Goal: Book appointment/travel/reservation

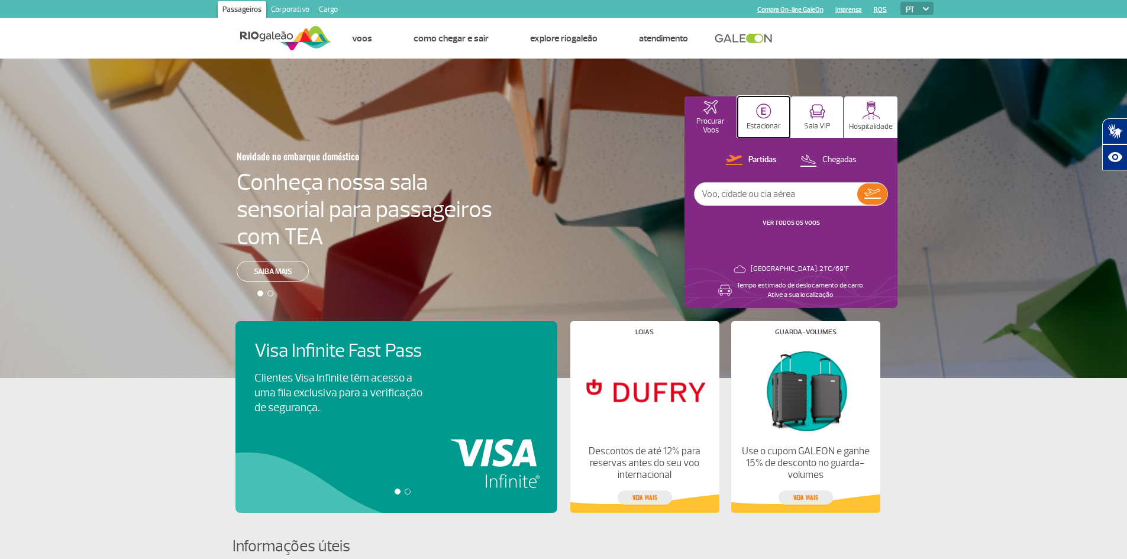
click at [774, 114] on button "Estacionar" at bounding box center [764, 116] width 52 height 41
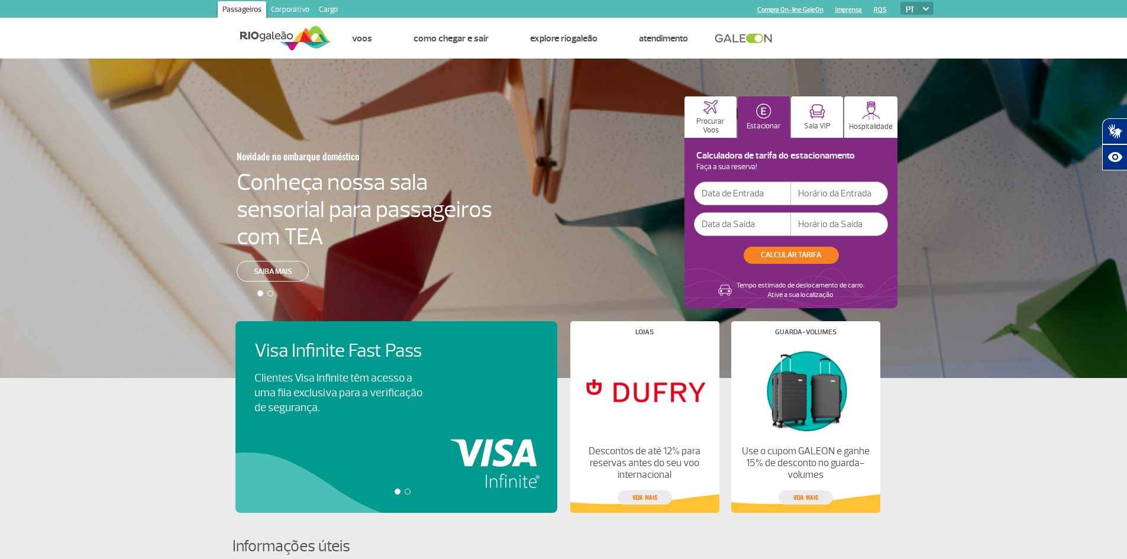
click at [721, 191] on input "text" at bounding box center [742, 194] width 97 height 24
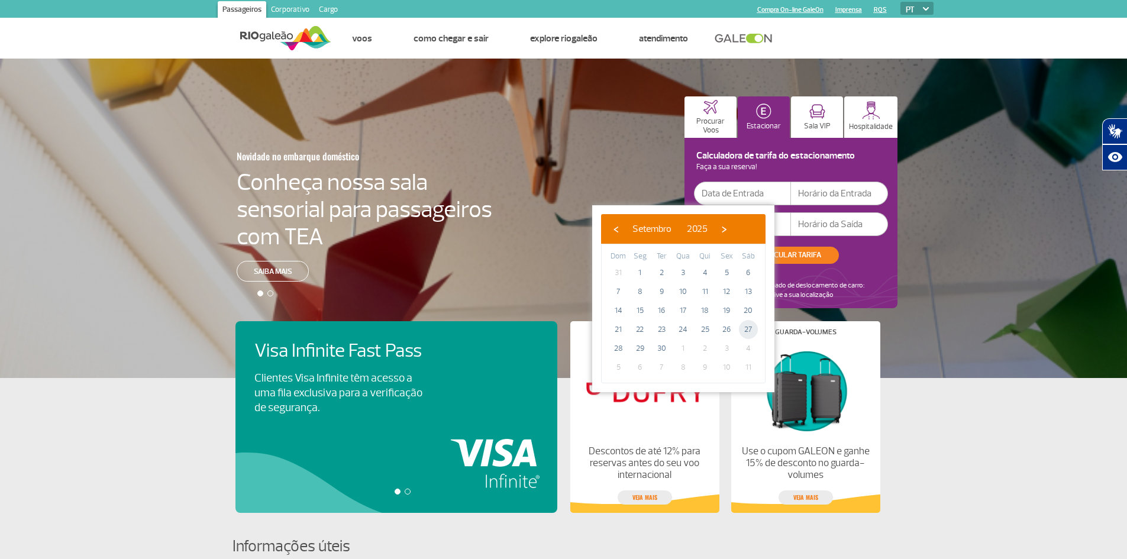
click at [745, 337] on span "27" at bounding box center [748, 329] width 19 height 19
type input "[DATE]"
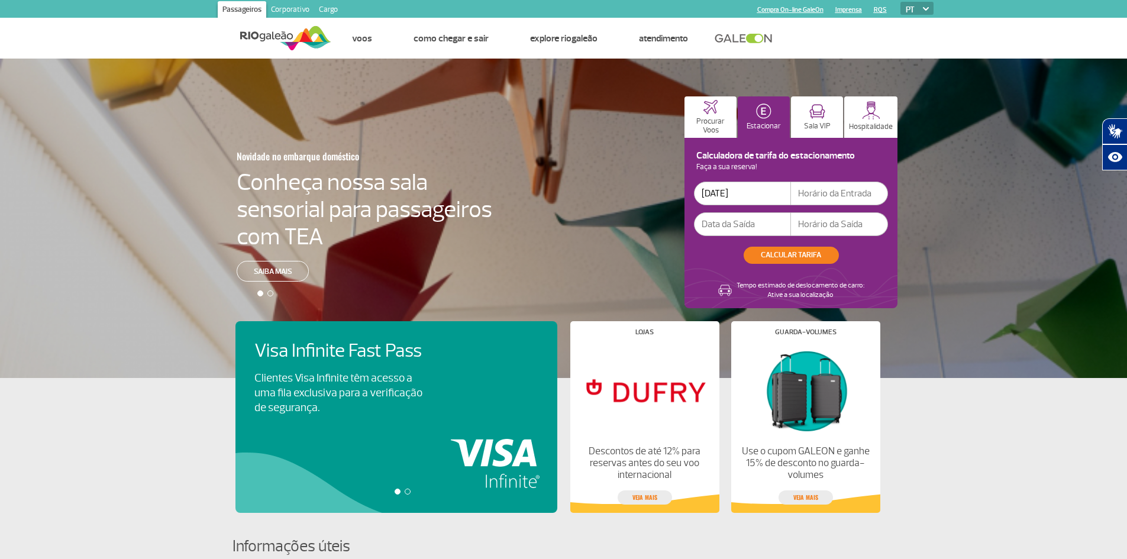
click at [716, 222] on input "text" at bounding box center [742, 224] width 97 height 24
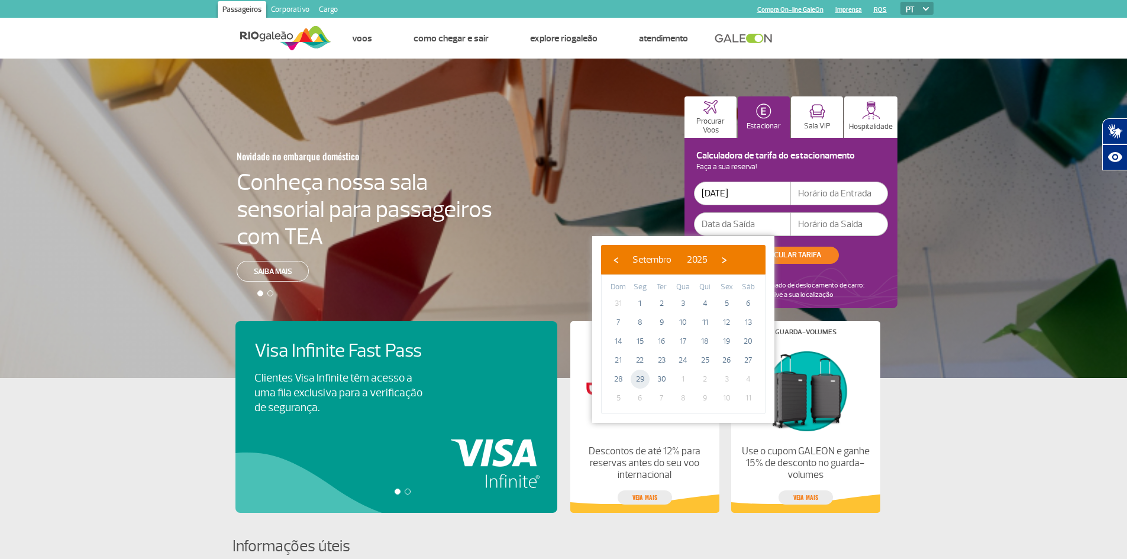
click at [638, 376] on span "29" at bounding box center [640, 379] width 19 height 19
type input "[DATE]"
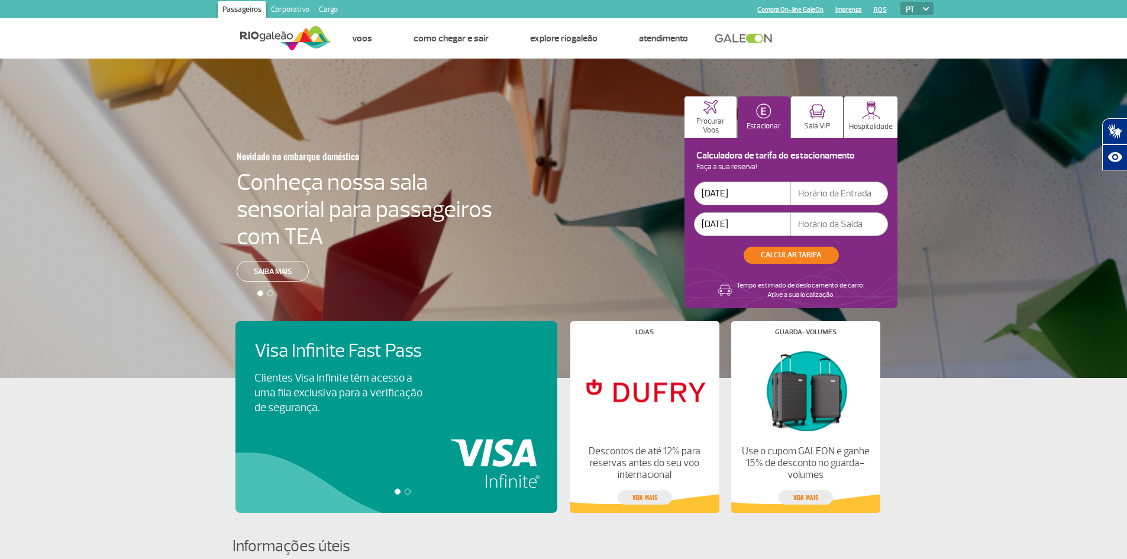
click at [818, 187] on input "text" at bounding box center [839, 194] width 97 height 24
type input "08:00"
click at [820, 229] on input "text" at bounding box center [839, 224] width 97 height 24
type input "21:00"
click at [797, 255] on button "CALCULAR TARIFA" at bounding box center [791, 255] width 95 height 17
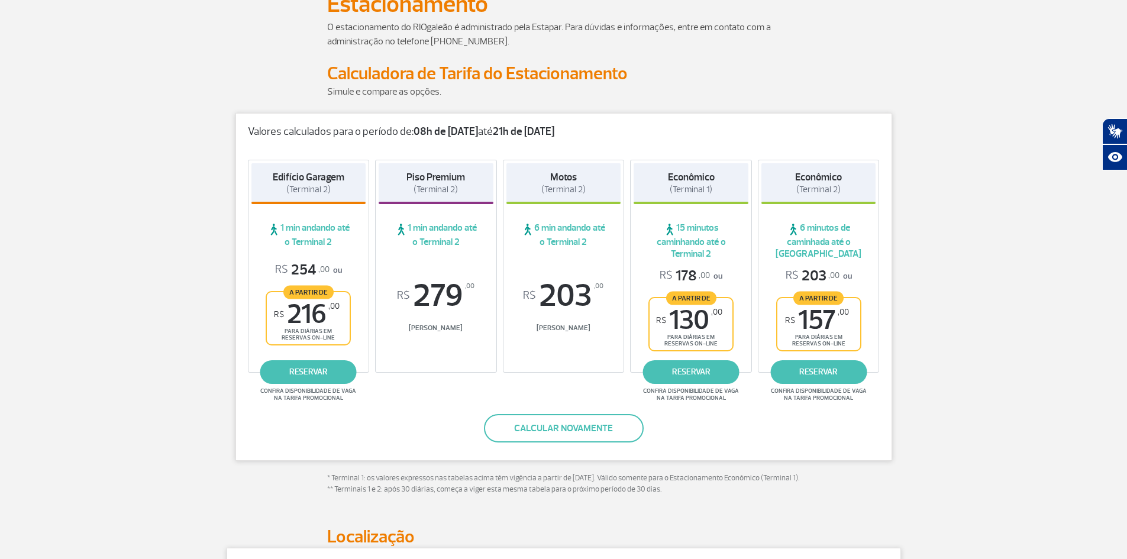
scroll to position [118, 0]
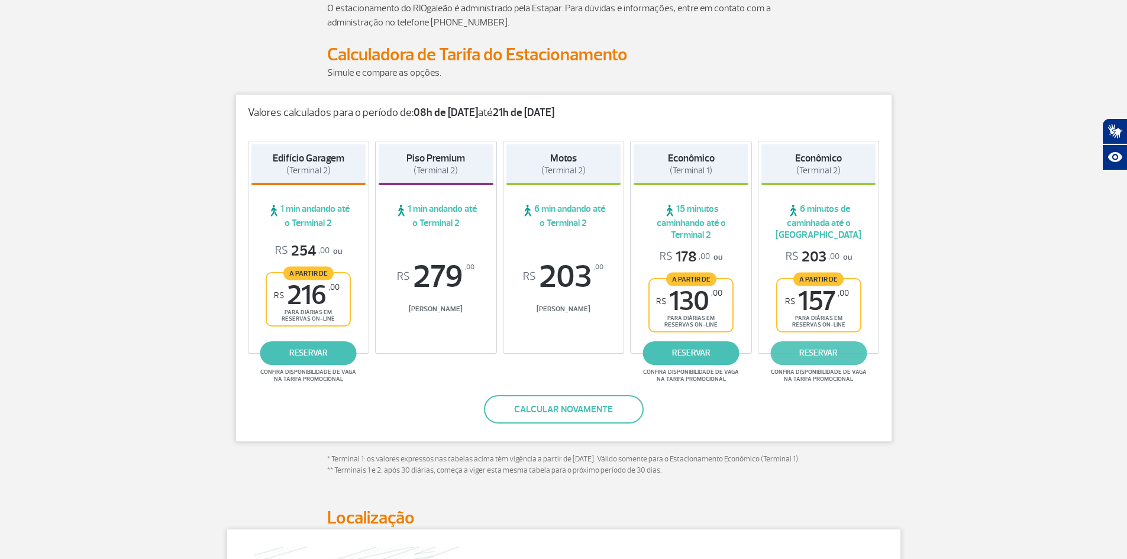
click at [807, 357] on link "reservar" at bounding box center [818, 353] width 96 height 24
